Goal: Information Seeking & Learning: Stay updated

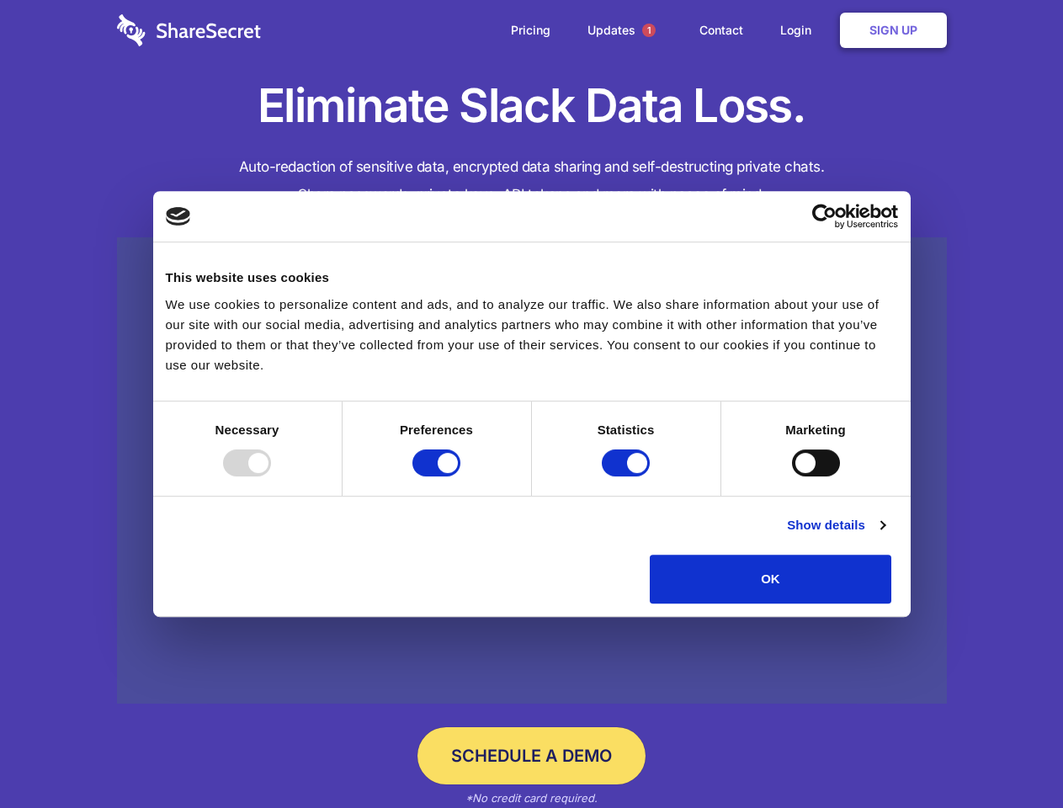
click at [271, 476] on div at bounding box center [247, 462] width 48 height 27
click at [460, 476] on input "Preferences" at bounding box center [436, 462] width 48 height 27
checkbox input "false"
click at [628, 476] on input "Statistics" at bounding box center [626, 462] width 48 height 27
checkbox input "false"
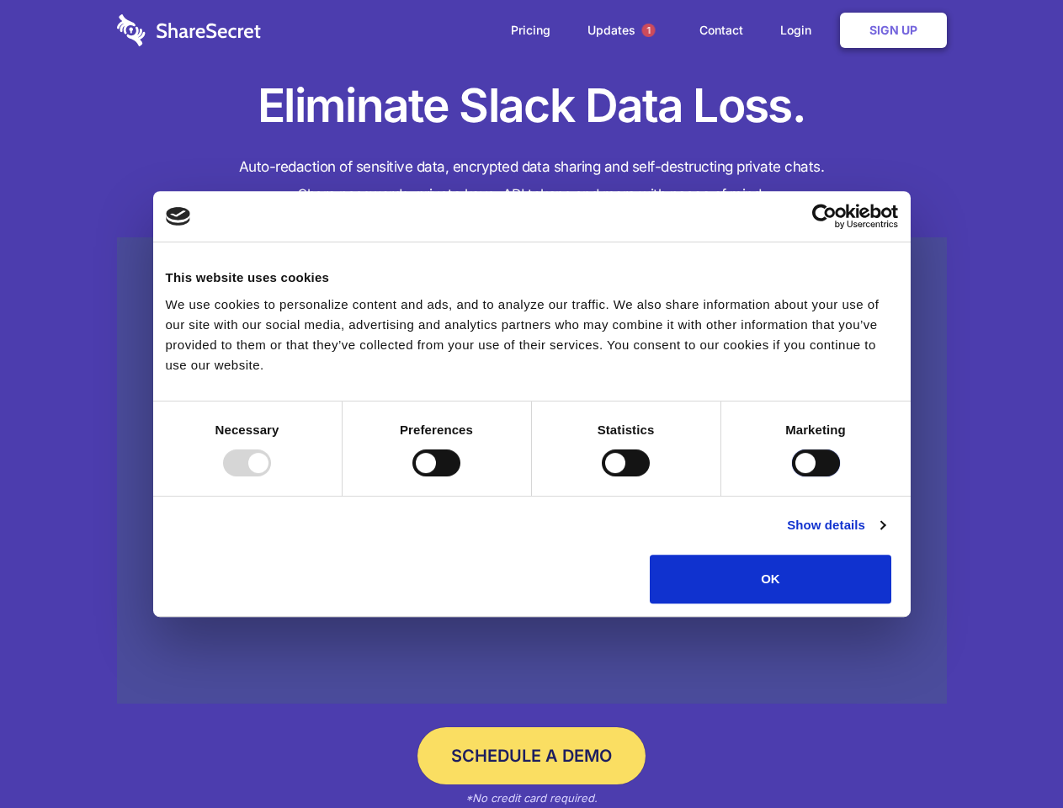
click at [792, 476] on input "Marketing" at bounding box center [816, 462] width 48 height 27
checkbox input "true"
click at [884, 535] on link "Show details" at bounding box center [836, 525] width 98 height 20
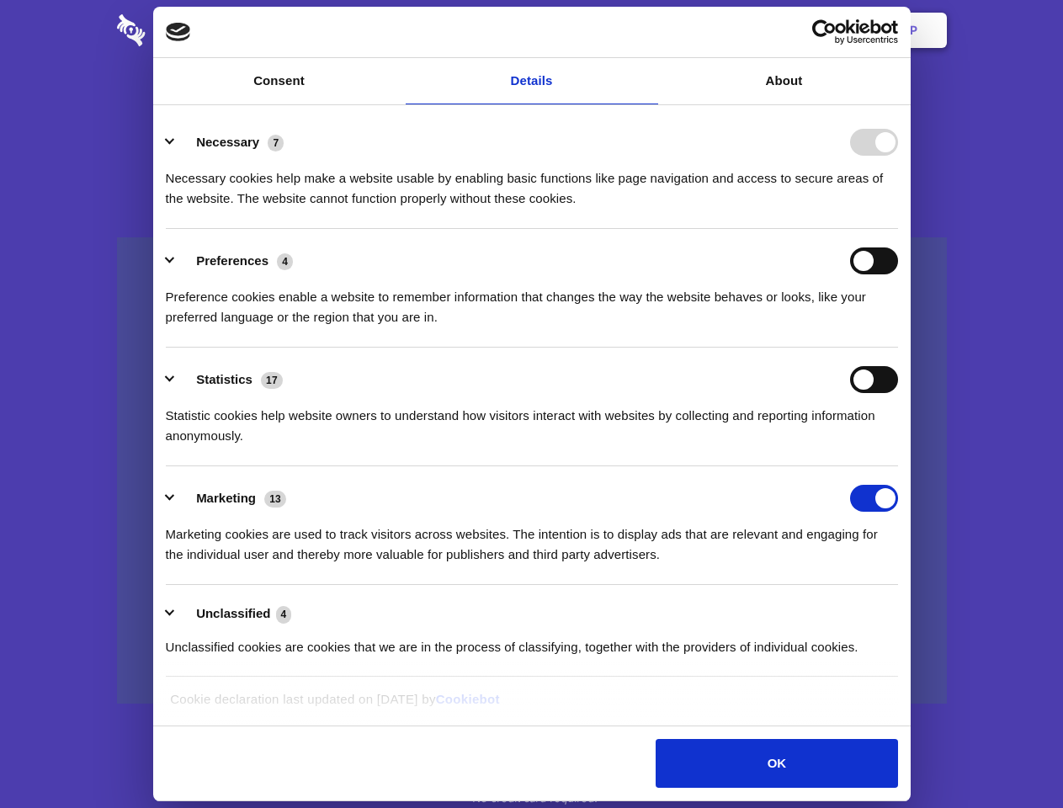
click at [910, 609] on div "Details Necessary 7 Necessary cookies help make a website usable by enabling ba…" at bounding box center [531, 415] width 757 height 621
click at [648, 30] on span "1" at bounding box center [648, 30] width 13 height 13
